Goal: Transaction & Acquisition: Purchase product/service

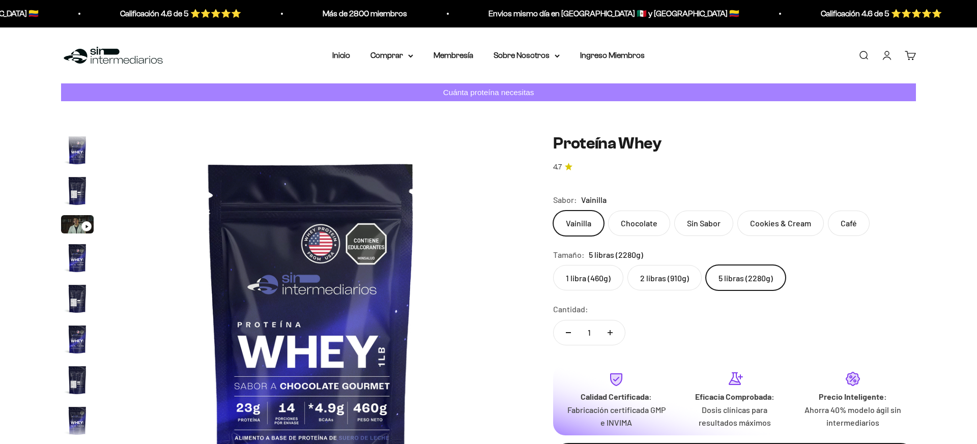
scroll to position [182, 0]
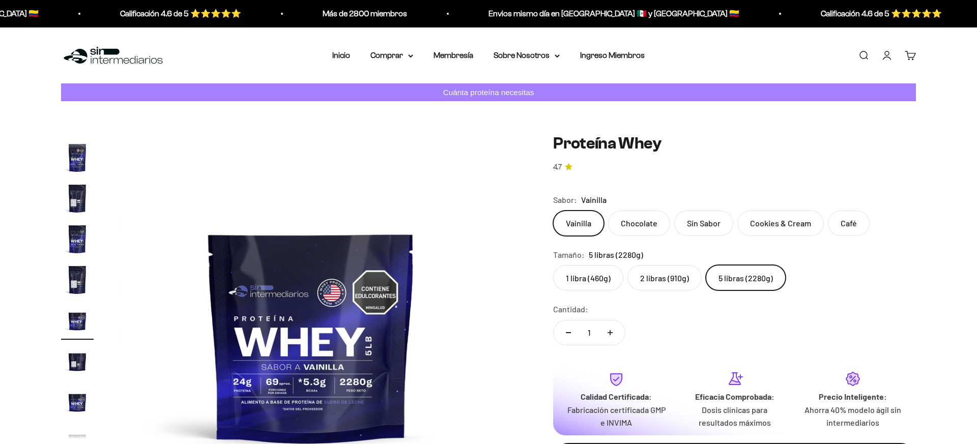
click at [612, 213] on safe-sticky "Proteína Whey 4.7 Precio de oferta $237,600USD Calidad de líder, precio intelig…" at bounding box center [734, 312] width 363 height 357
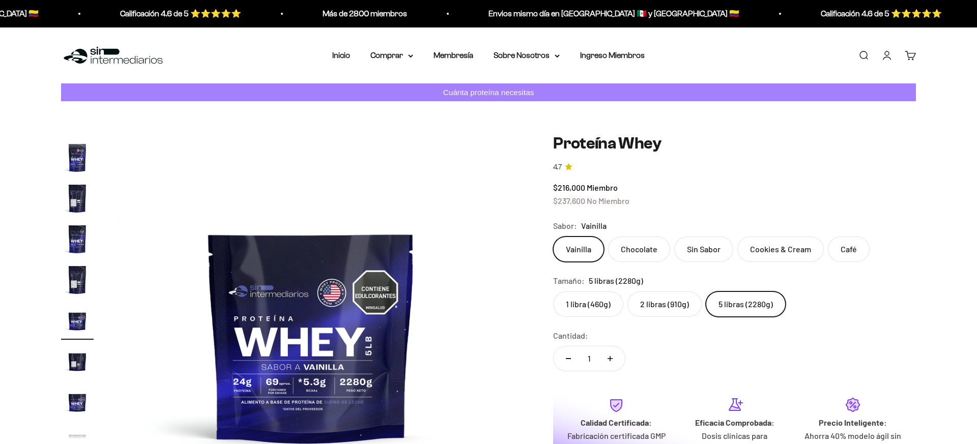
click at [774, 260] on label "Cookies & Cream" at bounding box center [780, 249] width 86 height 25
click at [553, 237] on input "Cookies & Cream" at bounding box center [553, 236] width 1 height 1
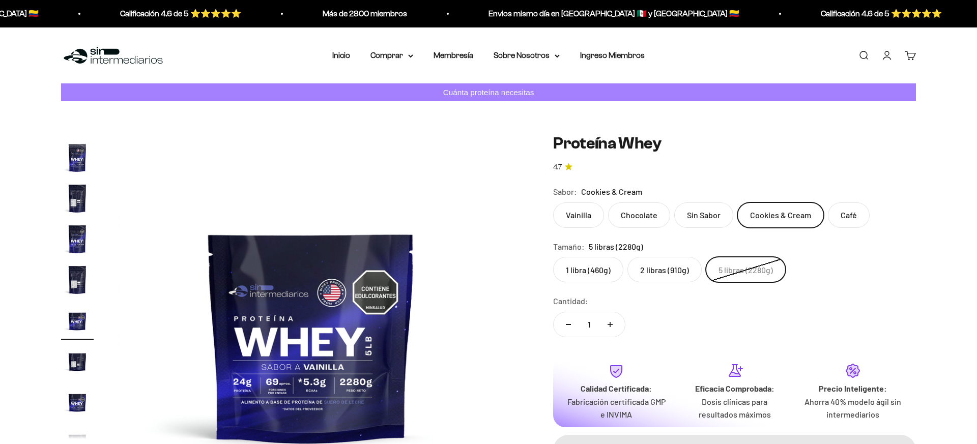
drag, startPoint x: 774, startPoint y: 260, endPoint x: 780, endPoint y: 246, distance: 16.0
click at [780, 250] on div "Tamaño: 5 libras (2280g)" at bounding box center [734, 246] width 363 height 13
click at [651, 216] on label "Chocolate" at bounding box center [639, 214] width 62 height 25
click at [553, 202] on input "Chocolate" at bounding box center [553, 202] width 1 height 1
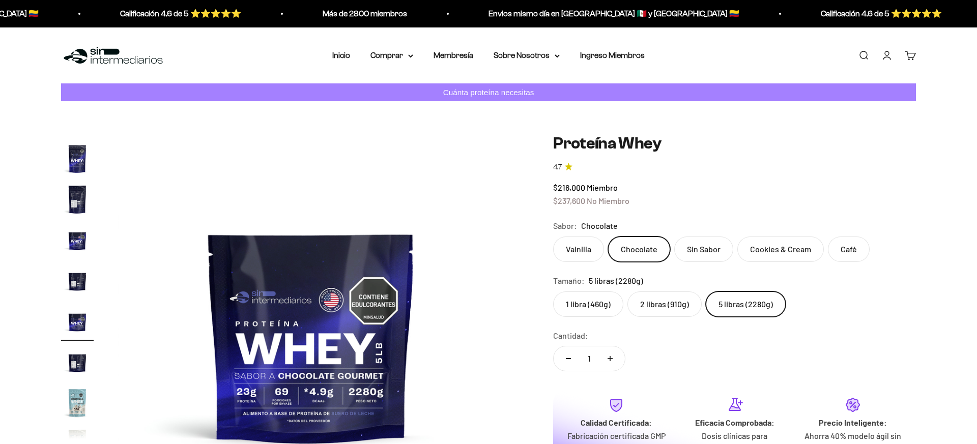
scroll to position [263, 0]
click at [844, 249] on label "Café" at bounding box center [849, 249] width 42 height 25
click at [553, 237] on input "Café" at bounding box center [553, 236] width 1 height 1
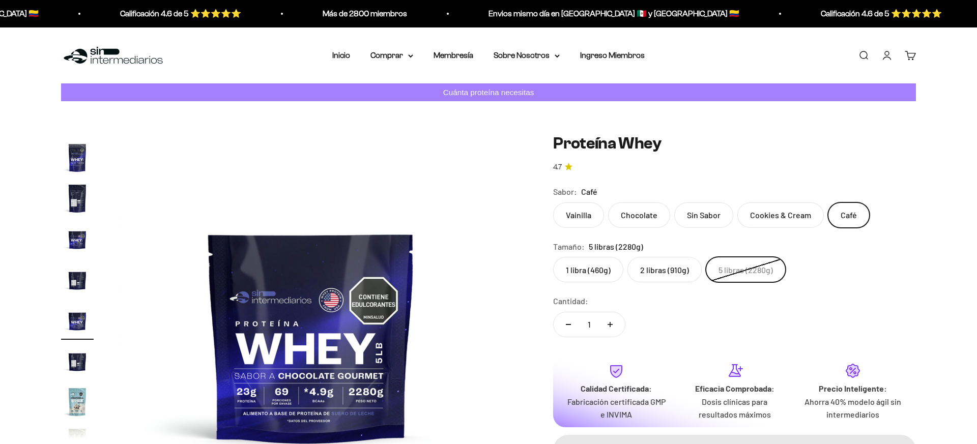
click at [672, 214] on div "Vainilla Chocolate Sin Sabor Cookies & Cream Café" at bounding box center [734, 214] width 363 height 25
click at [702, 218] on label "Sin Sabor" at bounding box center [703, 214] width 59 height 25
click at [553, 202] on input "Sin Sabor" at bounding box center [553, 202] width 1 height 1
click at [650, 212] on label "Chocolate" at bounding box center [639, 214] width 62 height 25
click at [553, 202] on input "Chocolate" at bounding box center [553, 202] width 1 height 1
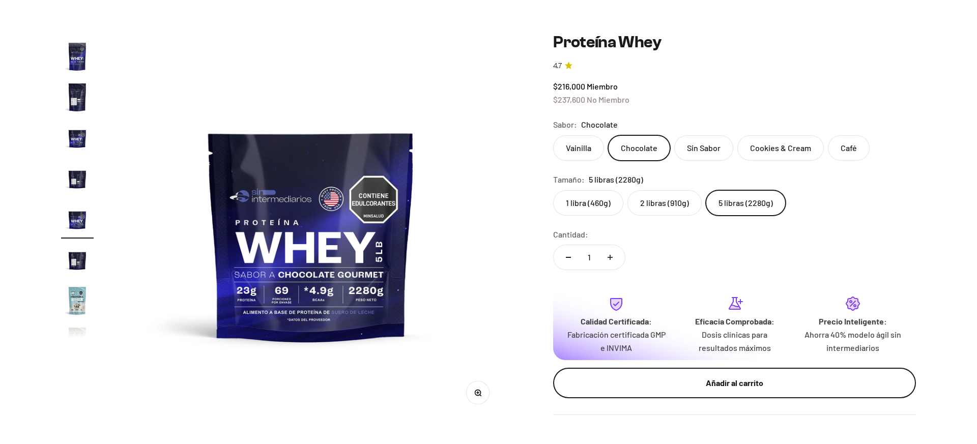
scroll to position [102, 0]
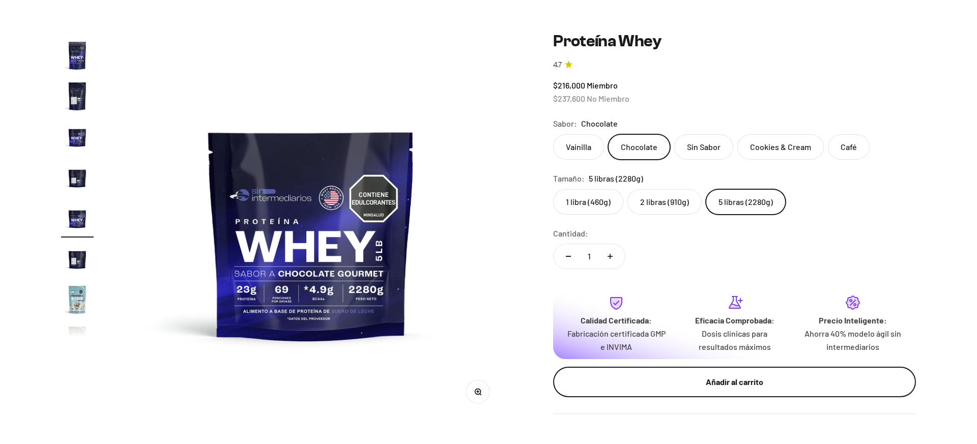
click at [761, 371] on button "Añadir al carrito" at bounding box center [734, 382] width 363 height 31
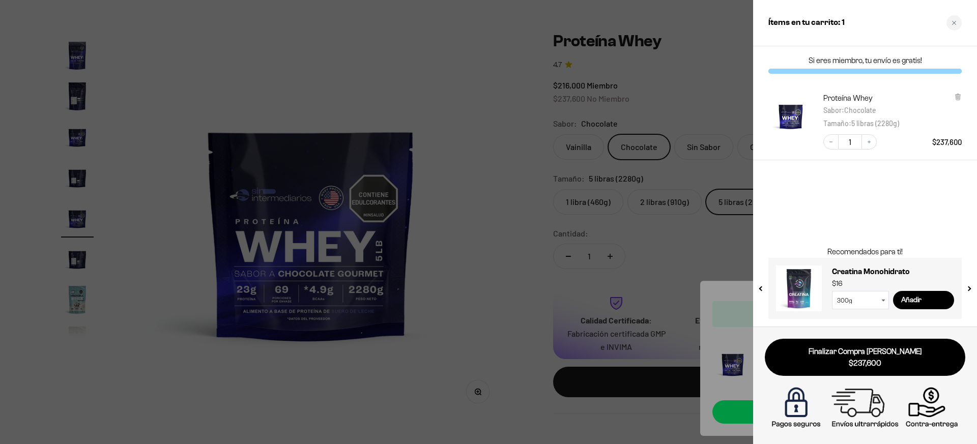
click at [622, 168] on div at bounding box center [488, 222] width 977 height 444
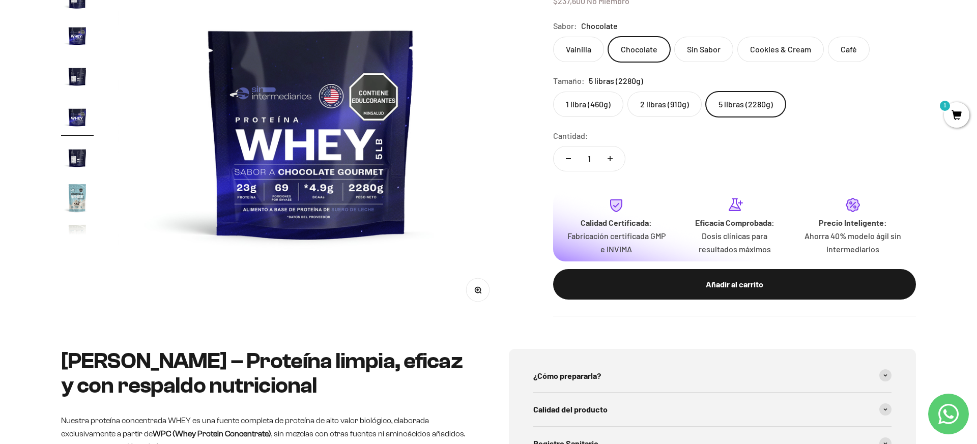
scroll to position [0, 0]
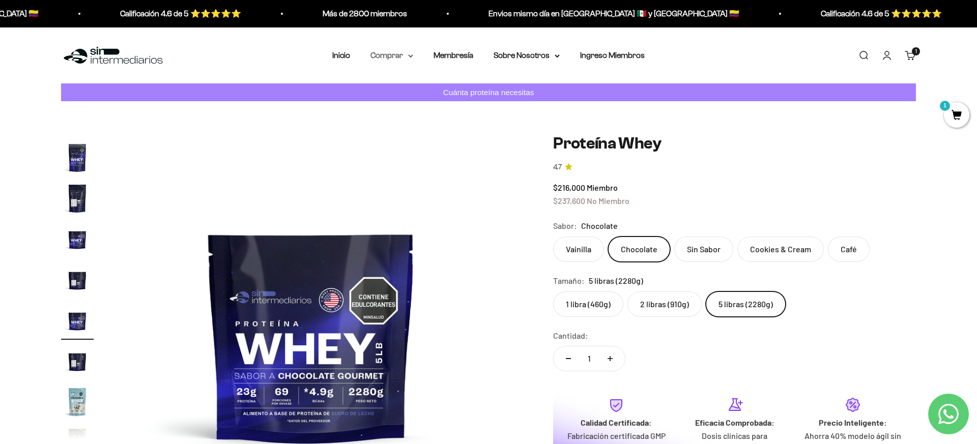
click at [393, 54] on summary "Comprar" at bounding box center [391, 55] width 43 height 13
click at [423, 89] on summary "Proteínas" at bounding box center [418, 87] width 84 height 13
click at [444, 103] on span "Otros Suplementos" at bounding box center [410, 106] width 68 height 9
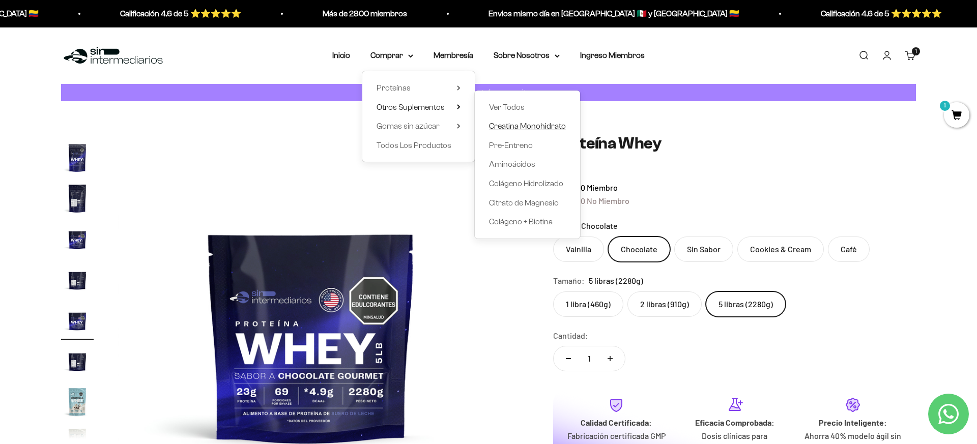
click at [505, 126] on span "Creatina Monohidrato" at bounding box center [527, 126] width 77 height 9
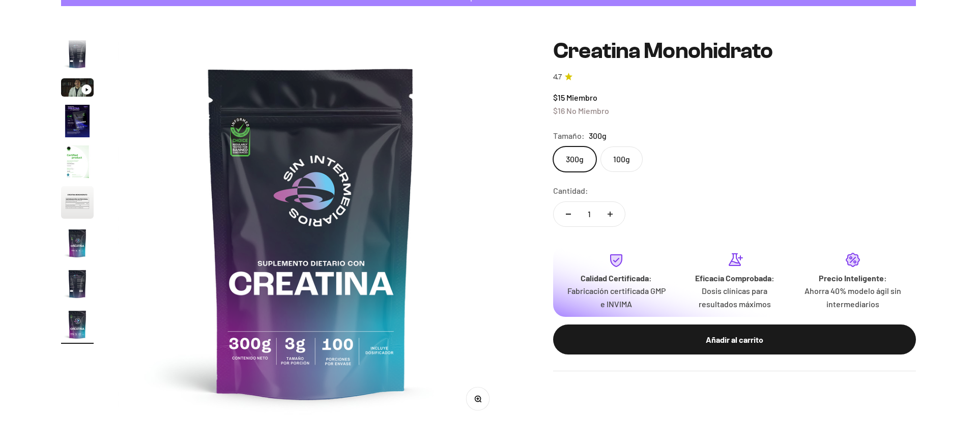
scroll to position [101, 0]
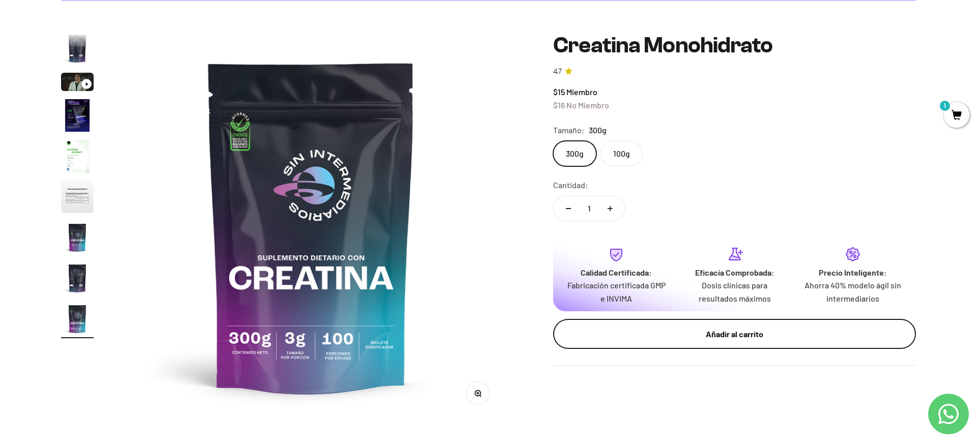
click at [715, 338] on div "Añadir al carrito" at bounding box center [734, 334] width 322 height 13
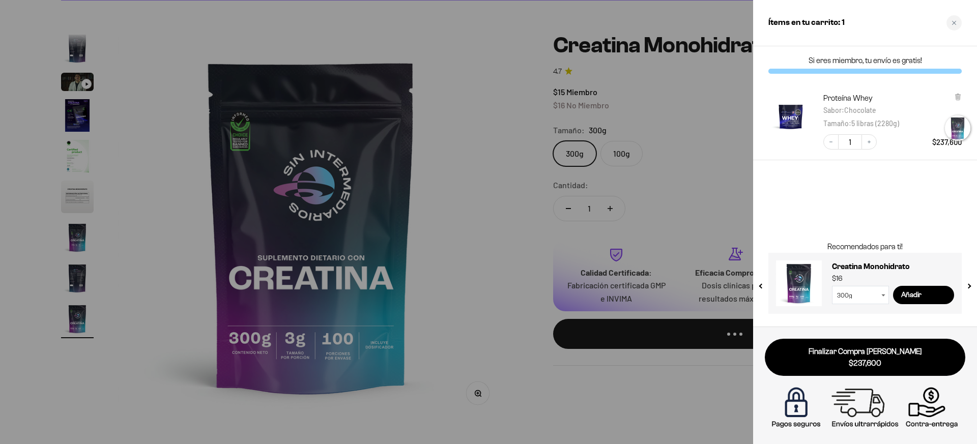
scroll to position [0, 0]
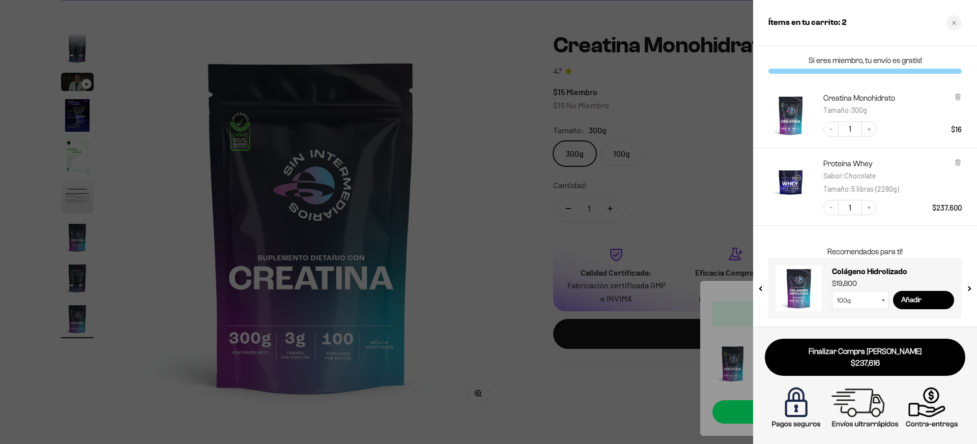
click at [866, 360] on span "$237,616" at bounding box center [865, 364] width 186 height 12
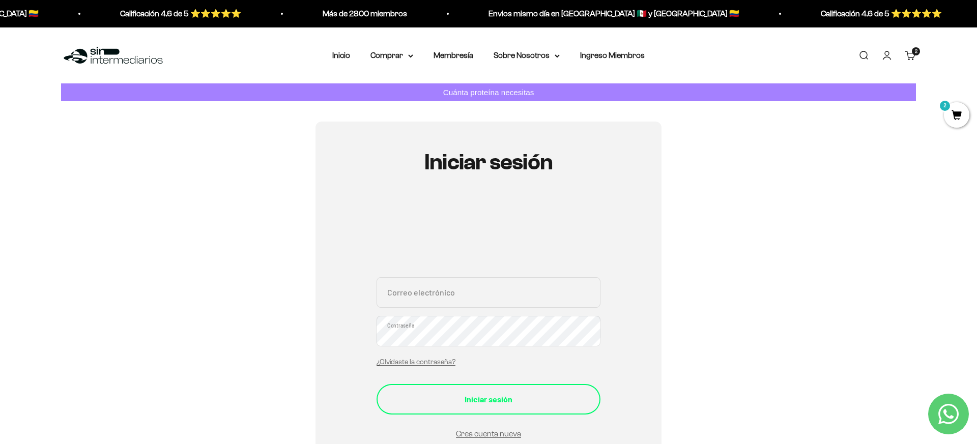
type input "tomaspinedam@outlook.com"
click at [530, 402] on div "Iniciar sesión" at bounding box center [488, 399] width 183 height 13
